Goal: Complete application form

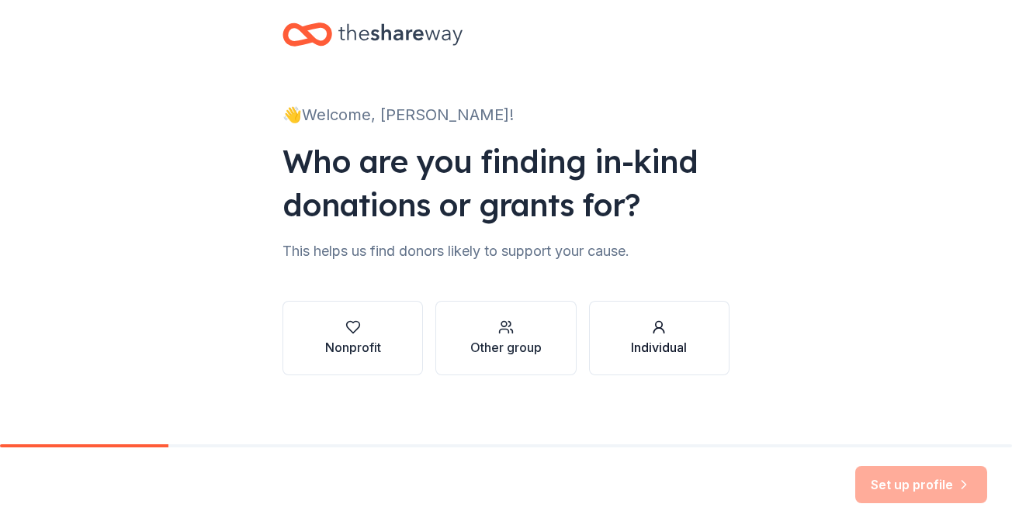
scroll to position [26, 0]
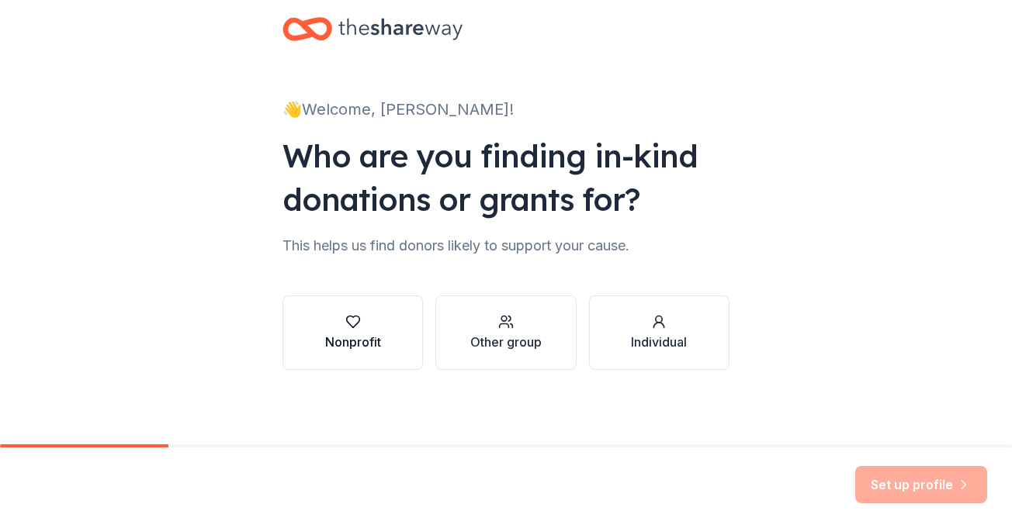
click at [350, 343] on div "Nonprofit" at bounding box center [353, 342] width 56 height 19
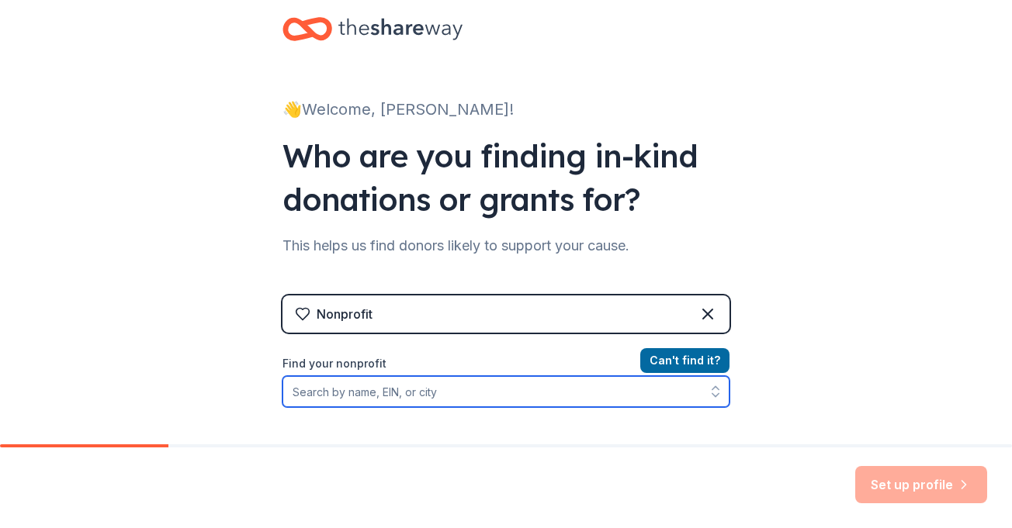
click at [380, 395] on input "Find your nonprofit" at bounding box center [505, 391] width 447 height 31
type input "s"
click at [418, 392] on input "Organization name *" at bounding box center [505, 392] width 447 height 33
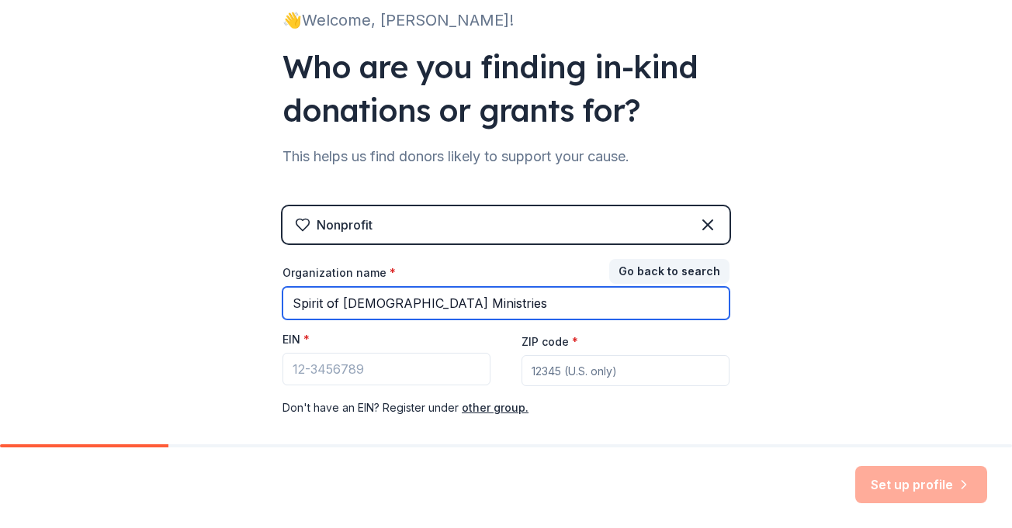
scroll to position [194, 0]
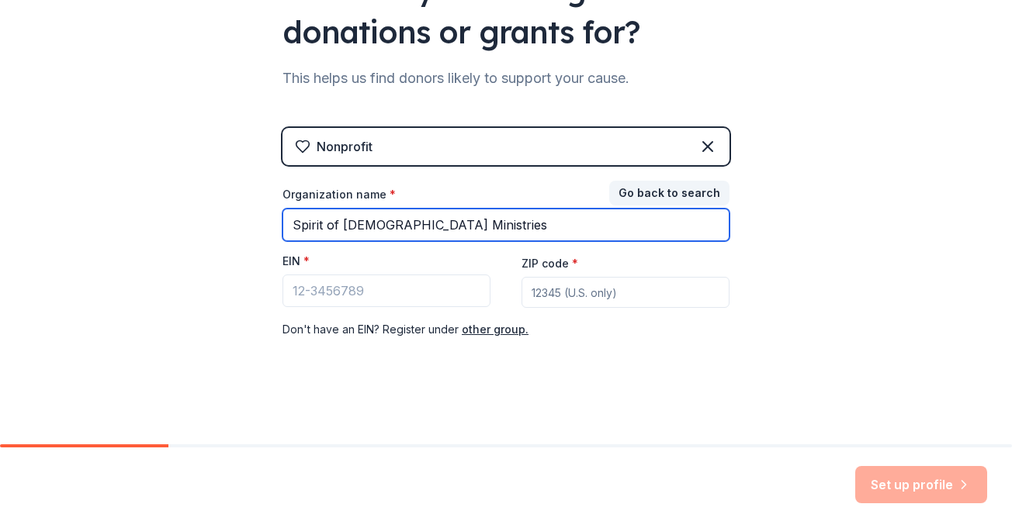
type input "Spirit of [DEMOGRAPHIC_DATA] Ministries"
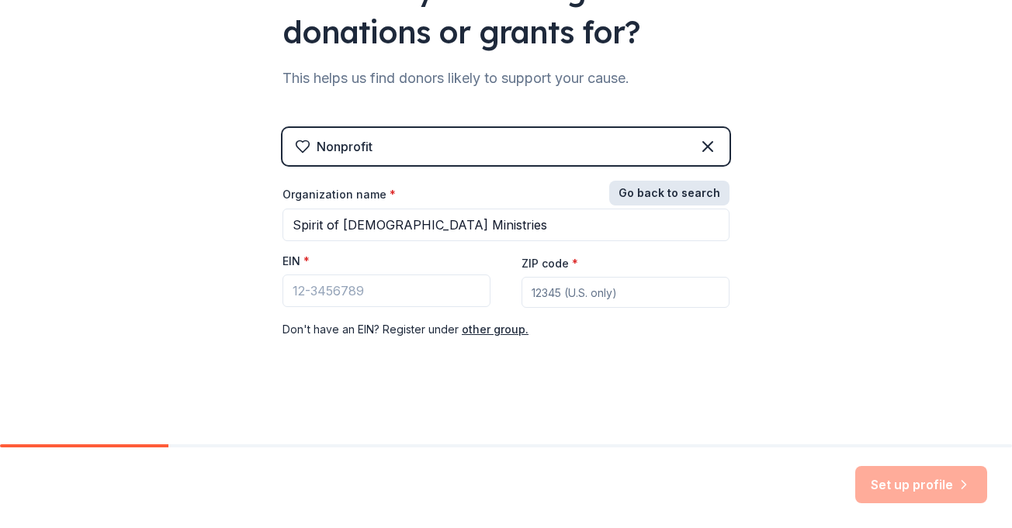
click at [660, 192] on button "Go back to search" at bounding box center [669, 193] width 120 height 25
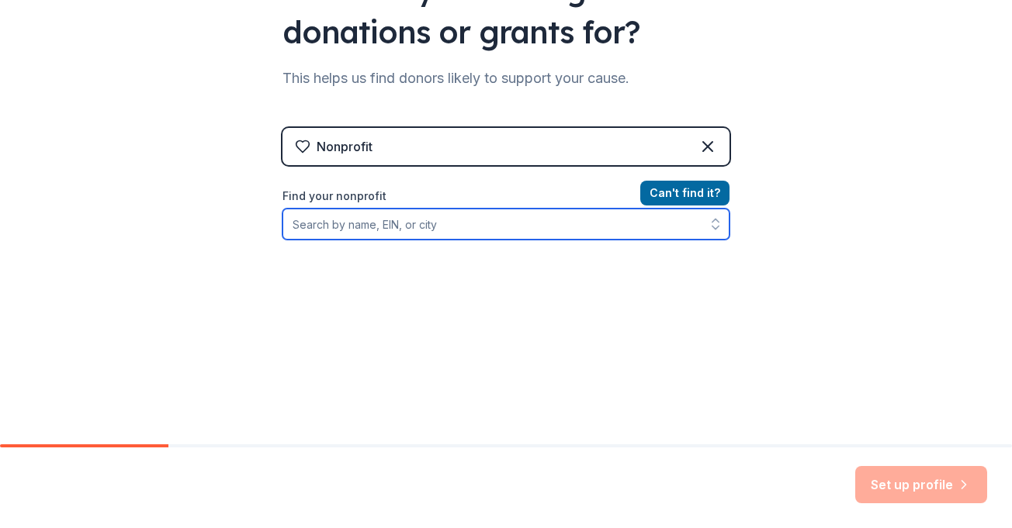
click at [709, 227] on icon "button" at bounding box center [716, 224] width 16 height 16
type input "spirit of [DEMOGRAPHIC_DATA] Ministries"
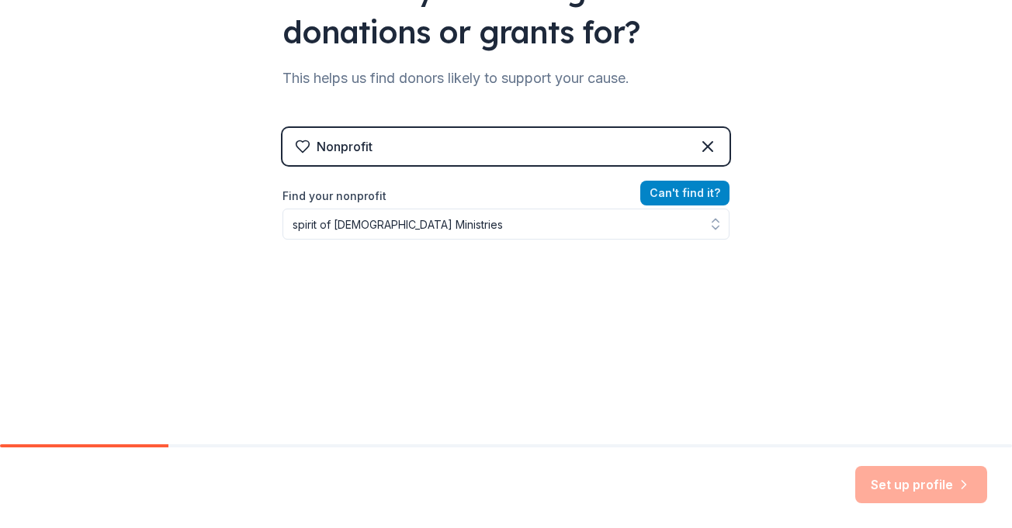
click at [701, 192] on button "Can ' t find it?" at bounding box center [684, 193] width 89 height 25
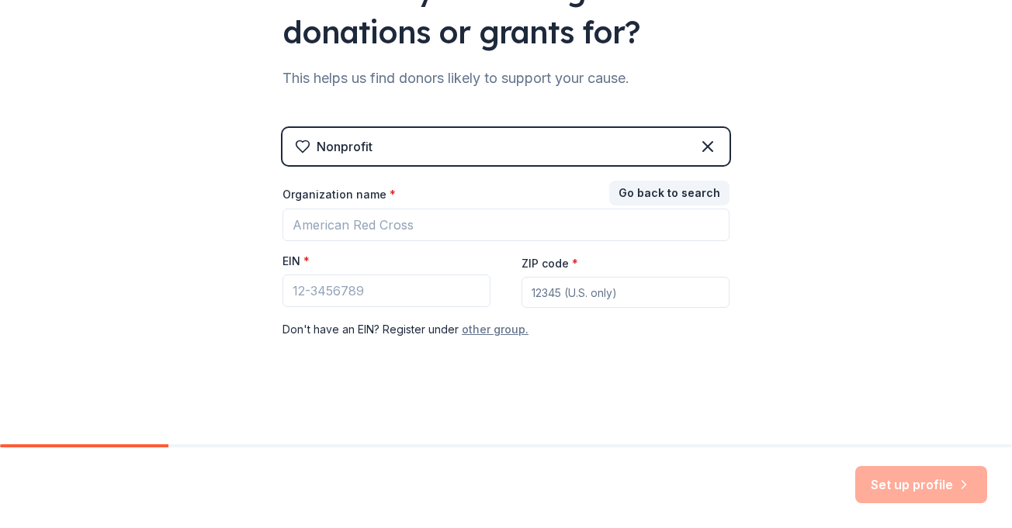
click at [490, 335] on button "other group." at bounding box center [495, 329] width 67 height 19
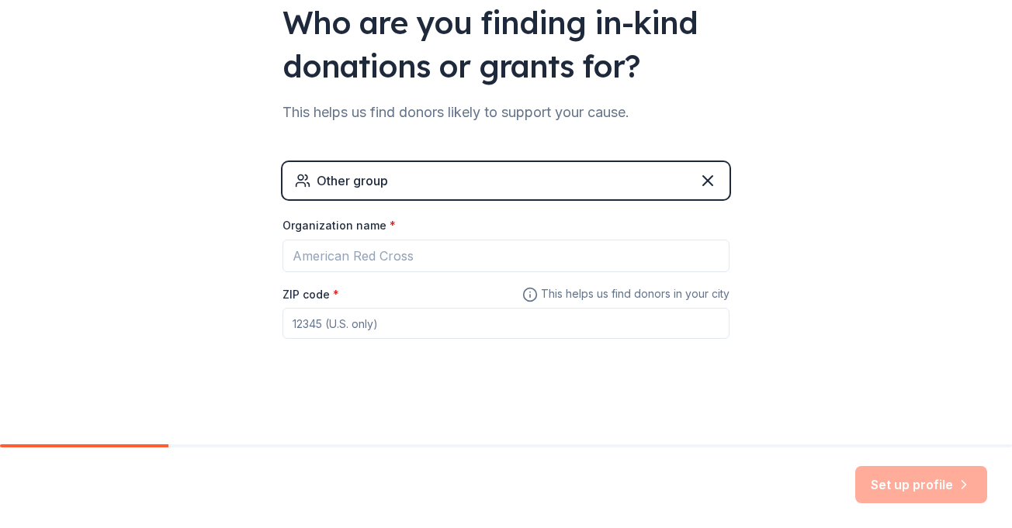
scroll to position [160, 0]
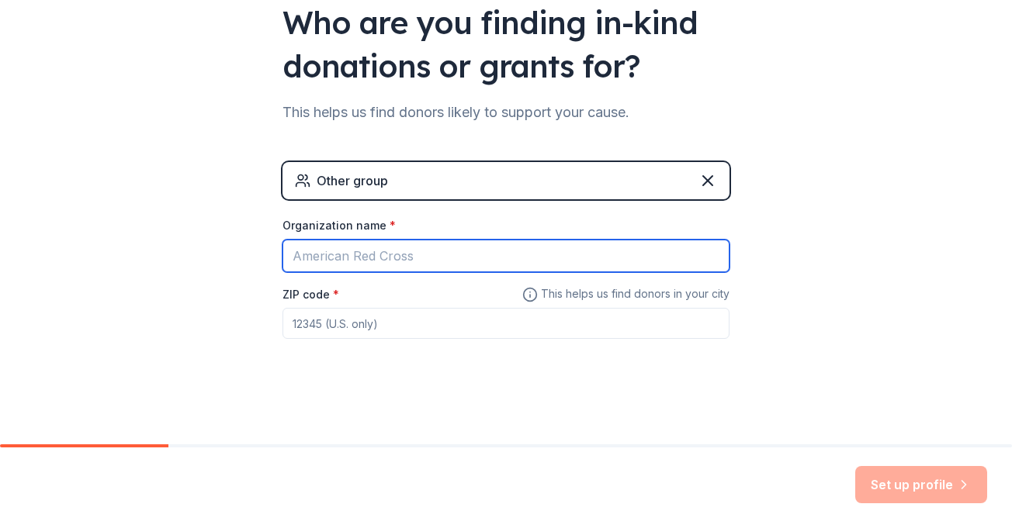
click at [393, 254] on input "Organization name *" at bounding box center [505, 256] width 447 height 33
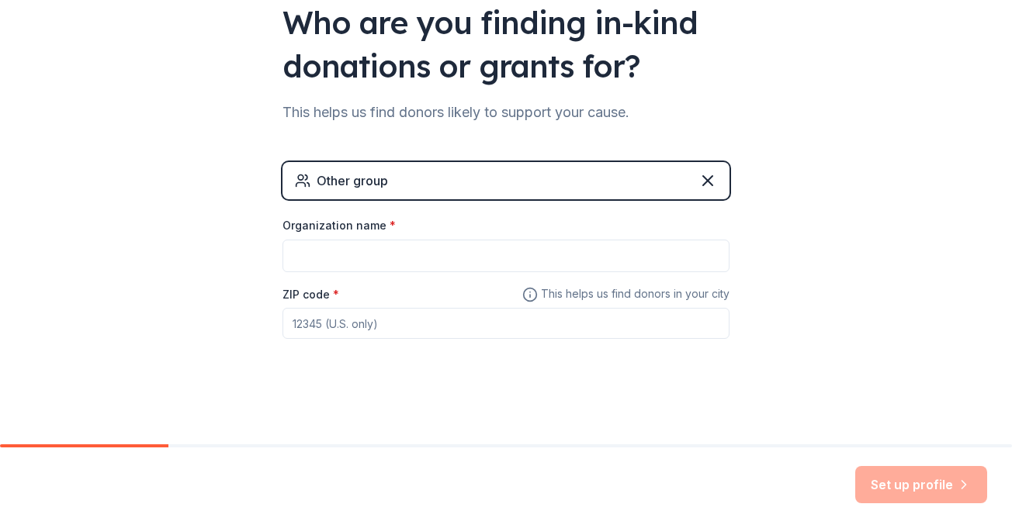
click at [359, 175] on div "Other group" at bounding box center [352, 180] width 71 height 19
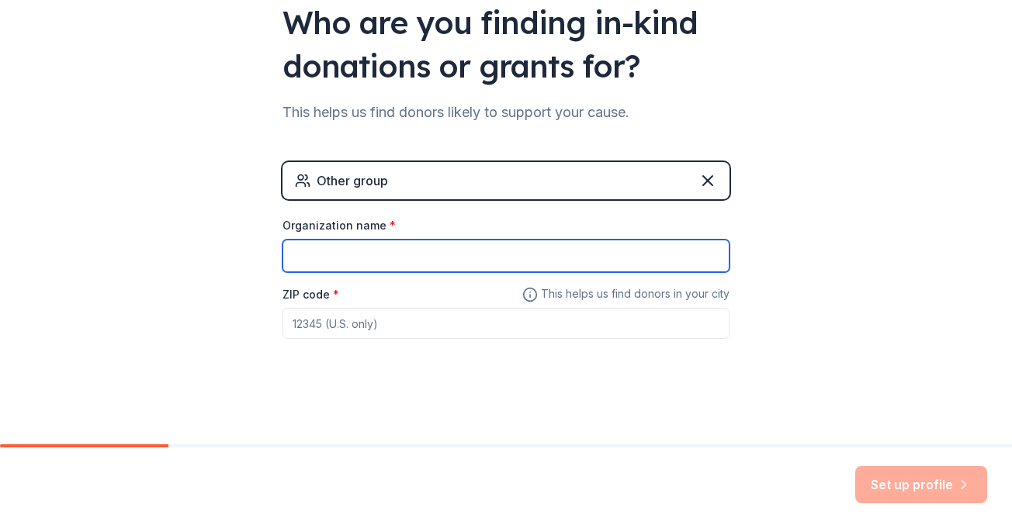
click at [391, 260] on input "Organization name *" at bounding box center [505, 256] width 447 height 33
type input "Spirit of [DEMOGRAPHIC_DATA] Ministries"
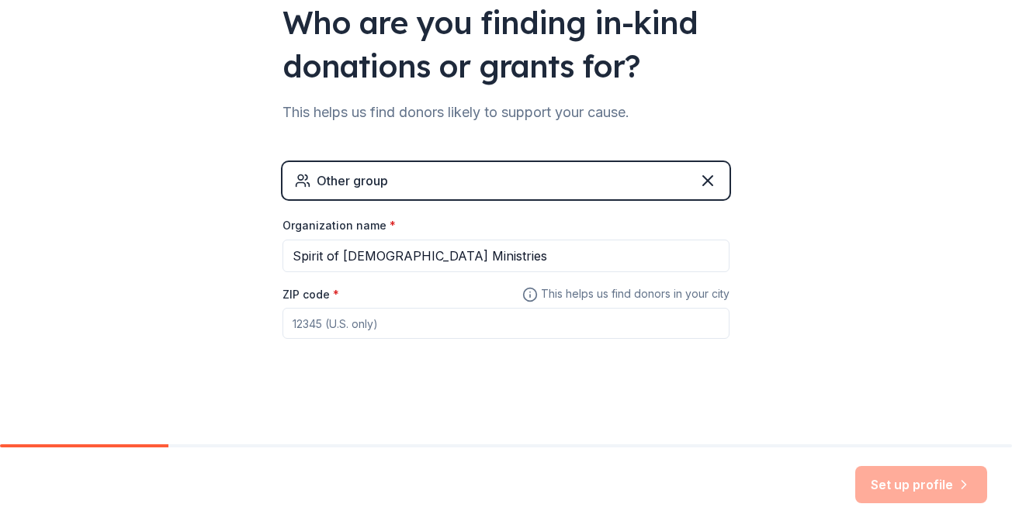
click at [532, 312] on input "ZIP code *" at bounding box center [505, 323] width 447 height 31
click at [676, 296] on span "This helps us find donors in your city" at bounding box center [625, 294] width 207 height 19
click at [896, 481] on div "Set up profile" at bounding box center [921, 484] width 132 height 37
click at [328, 327] on input "ZIP code *" at bounding box center [505, 323] width 447 height 31
click at [334, 327] on input "1234" at bounding box center [505, 323] width 447 height 31
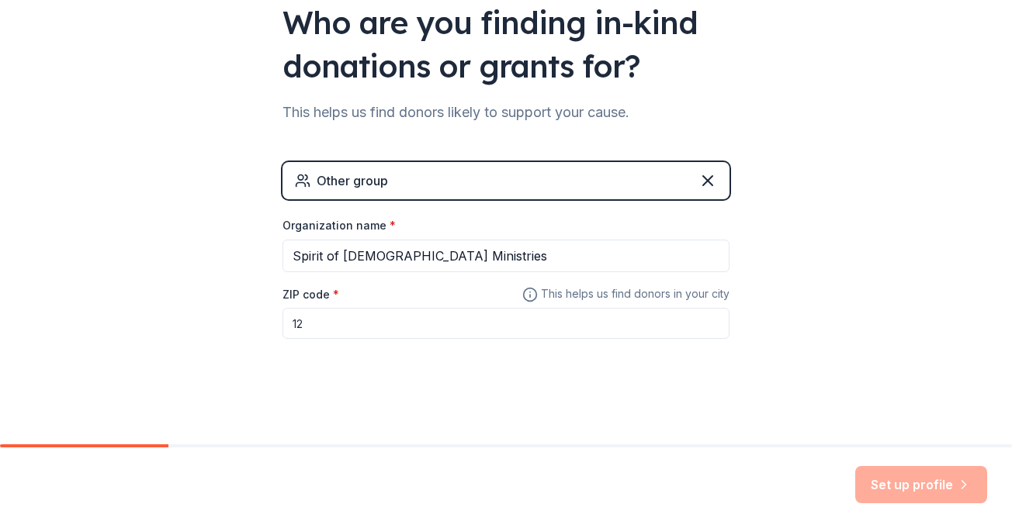
type input "1"
type input "r"
type input "R"
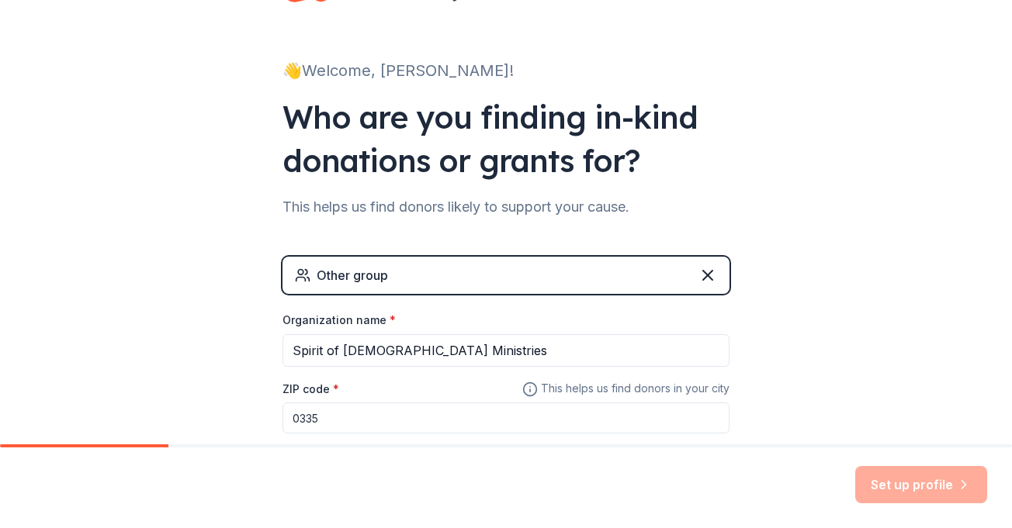
scroll to position [0, 0]
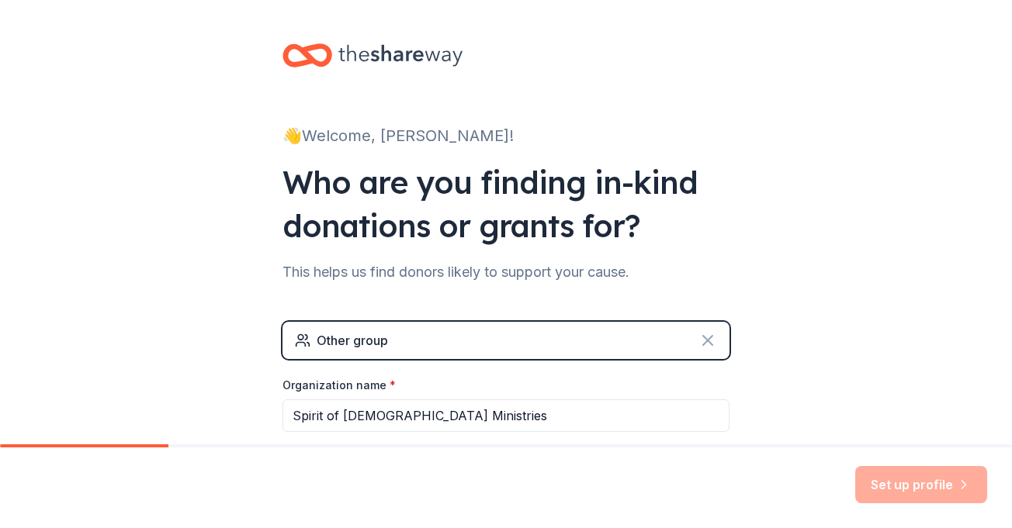
type input "0335"
click at [702, 339] on icon at bounding box center [707, 340] width 19 height 19
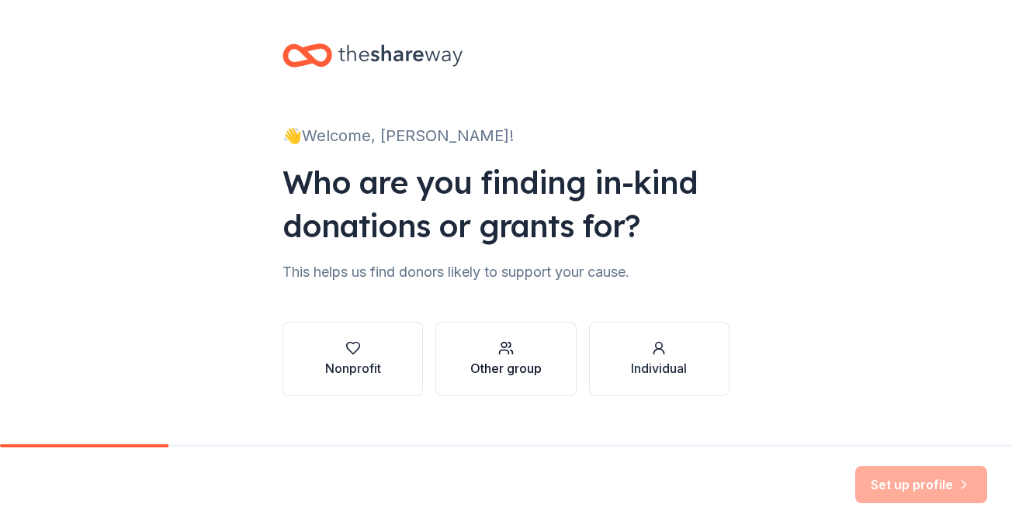
click at [503, 362] on div "Other group" at bounding box center [505, 368] width 71 height 19
